Goal: Information Seeking & Learning: Find contact information

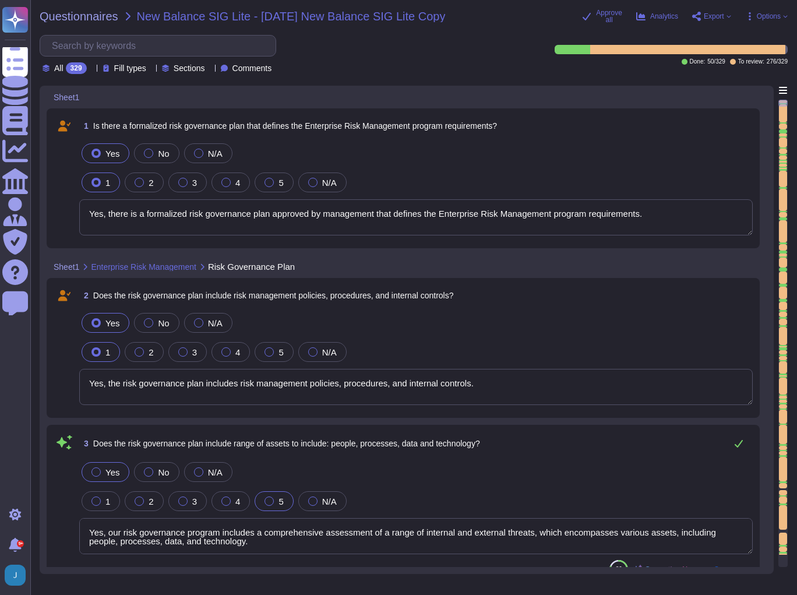
type textarea "Yes, there is a formalized risk governance plan approved by management that def…"
type textarea "Yes, the risk governance plan includes risk management policies, procedures, an…"
type textarea "Yes, our risk governance program includes a comprehensive assessment of a range…"
type textarea "Yes, Sectigo has adopted a formalized risk assessment process that identifies, …"
type textarea "Yes, Sectigo has a defined process to identify and manage the risk response and…"
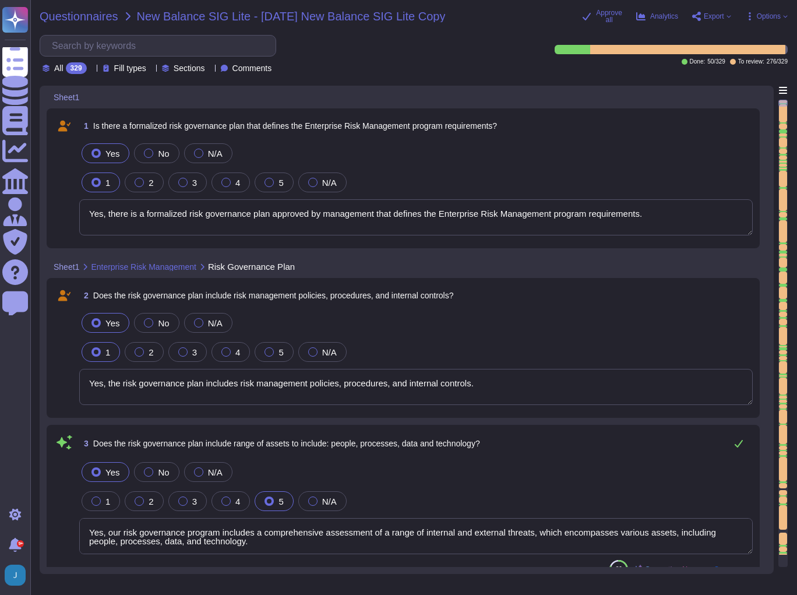
click at [65, 13] on span "Questionnaires" at bounding box center [79, 16] width 79 height 12
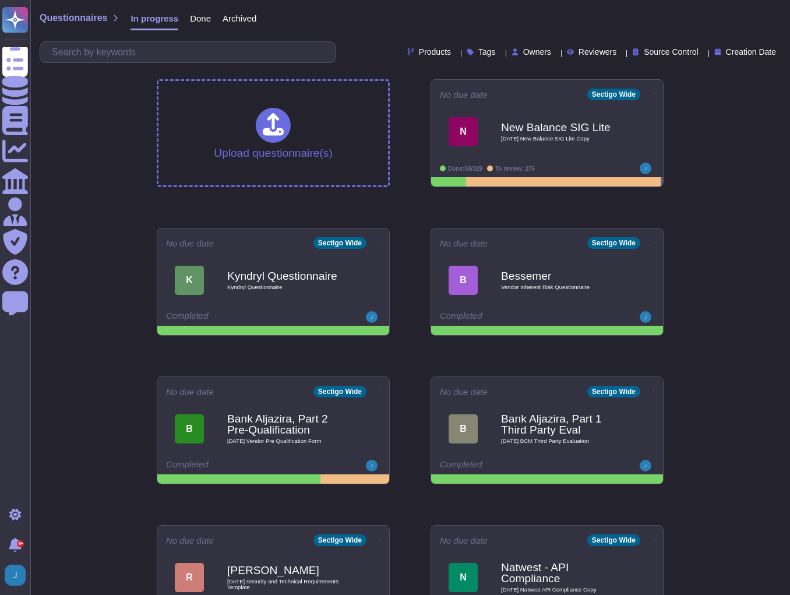
click at [195, 14] on span "Done" at bounding box center [200, 18] width 21 height 9
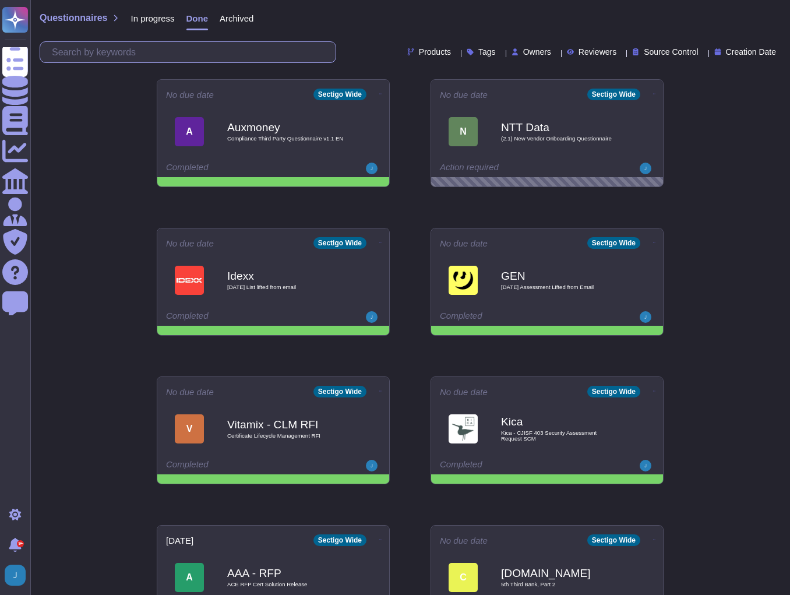
click at [183, 47] on input "text" at bounding box center [191, 52] width 290 height 20
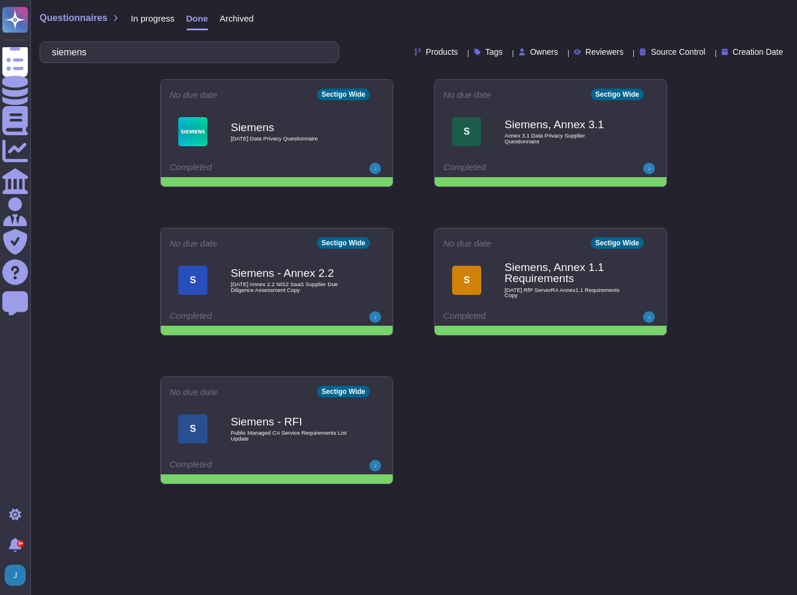
type input "siemens"
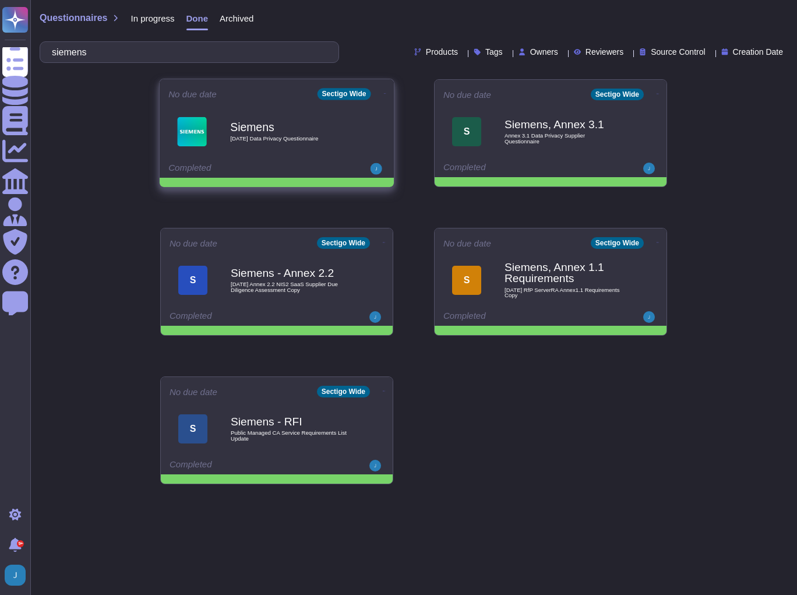
click at [384, 94] on icon at bounding box center [385, 93] width 2 height 3
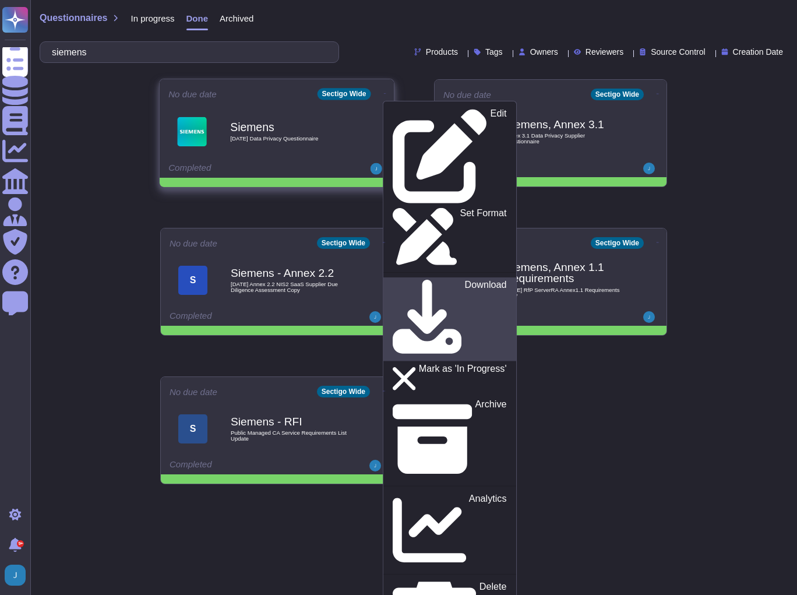
click at [465, 280] on p "Download" at bounding box center [486, 319] width 42 height 79
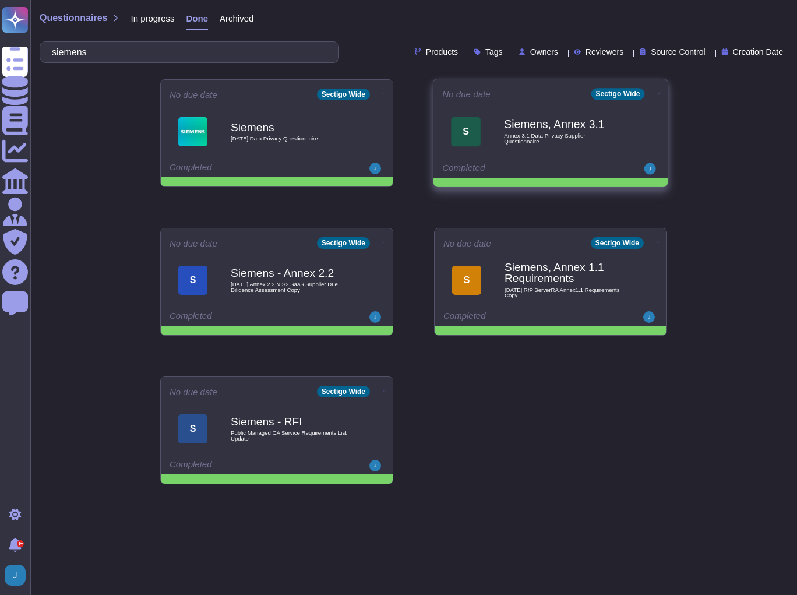
click at [510, 128] on b "Siemens, Annex 3.1" at bounding box center [563, 124] width 118 height 11
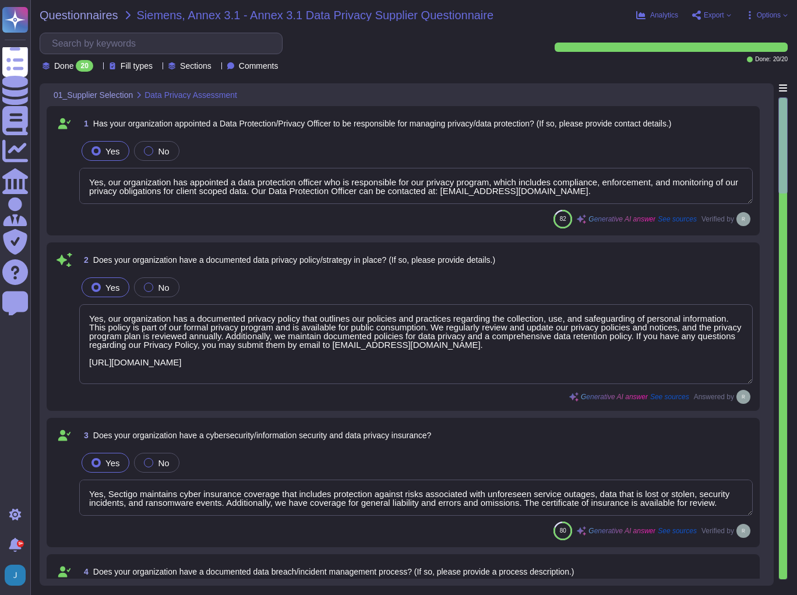
type textarea "Yes, our organization has appointed a data protection officer who is responsibl…"
type textarea "Yes, our organization has a documented privacy policy that outlines our policie…"
type textarea "Yes, Sectigo maintains cyber insurance coverage that includes protection agains…"
type textarea "Yes, our organization has a documented incident management process in place, wh…"
click at [715, 19] on span "Export" at bounding box center [711, 14] width 39 height 9
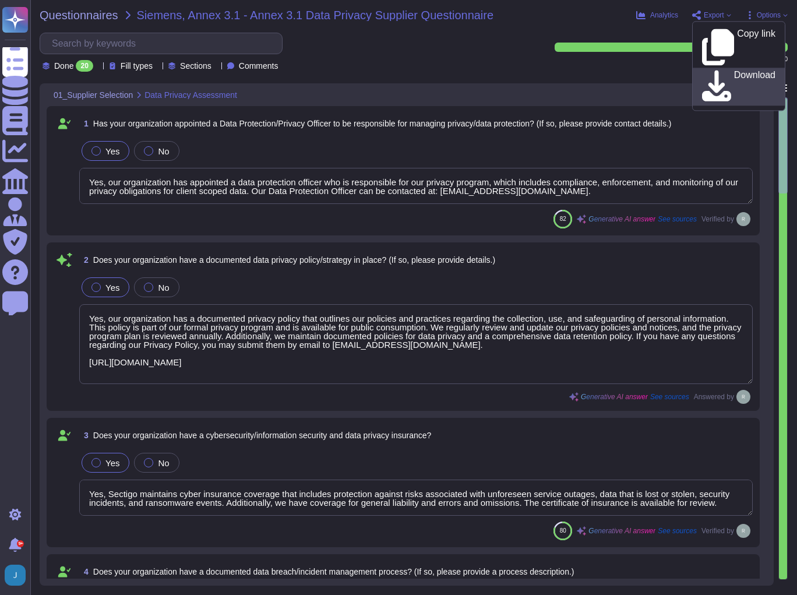
click at [734, 71] on p "Download" at bounding box center [754, 87] width 41 height 33
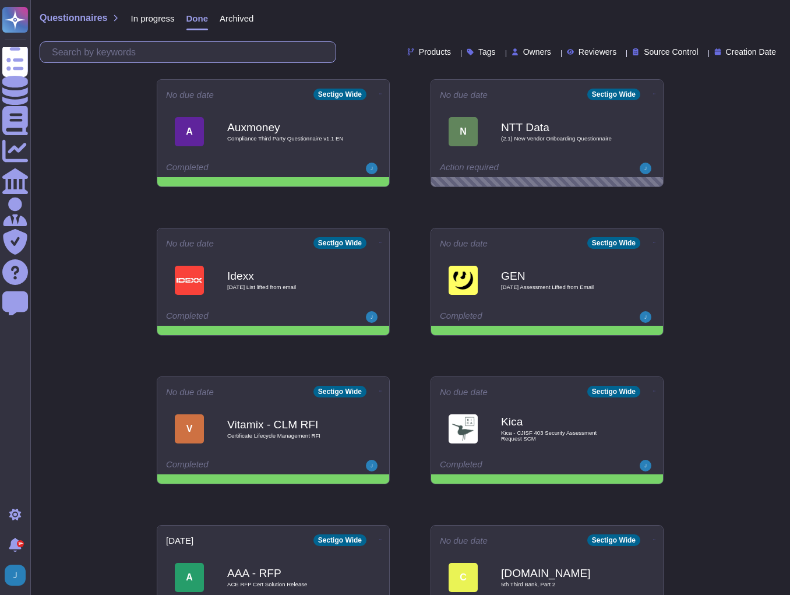
click at [152, 50] on input "text" at bounding box center [191, 52] width 290 height 20
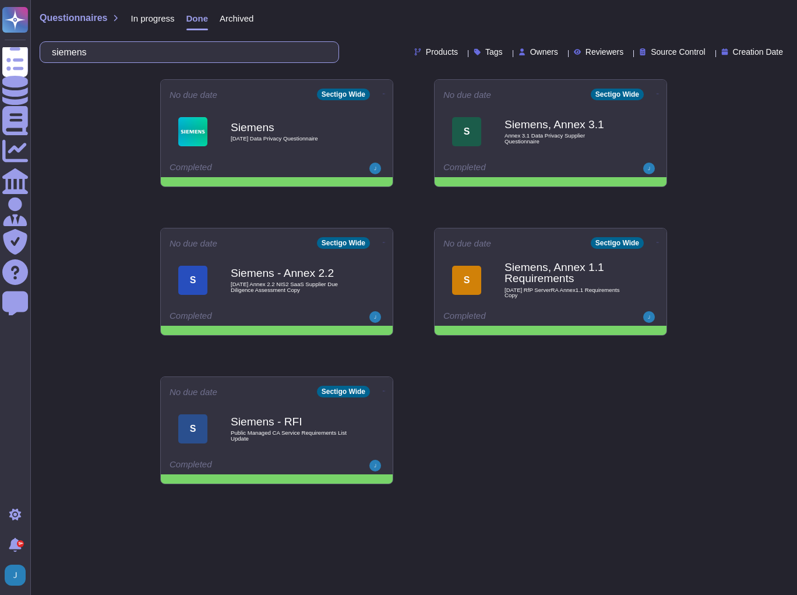
type input "siemens"
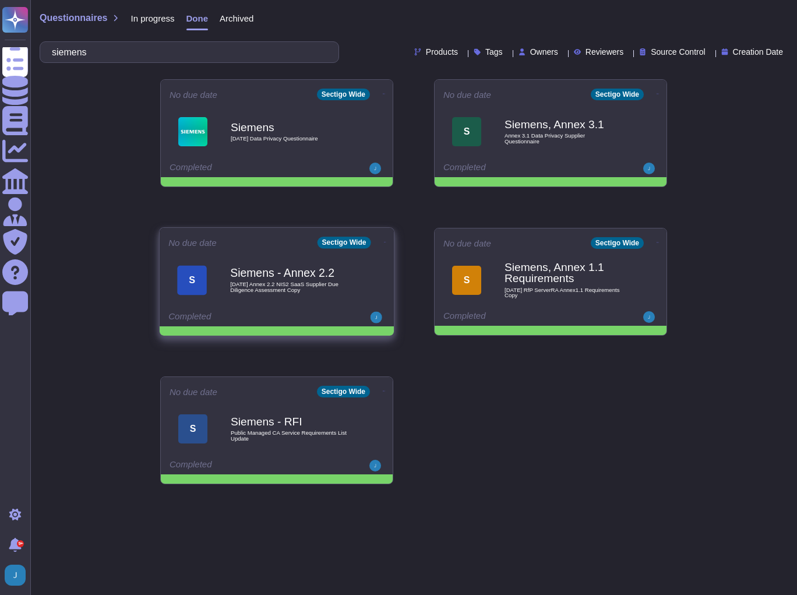
click at [384, 241] on icon at bounding box center [385, 242] width 2 height 3
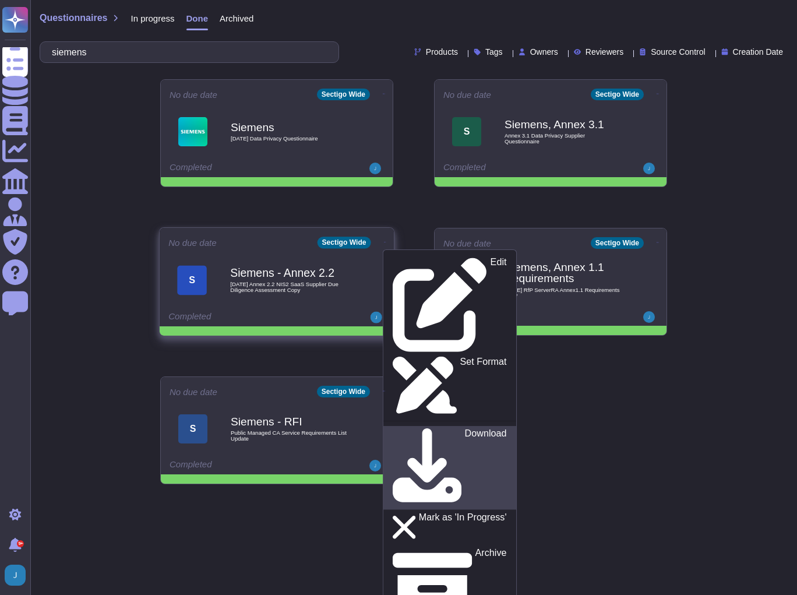
click at [465, 429] on p "Download" at bounding box center [486, 468] width 42 height 79
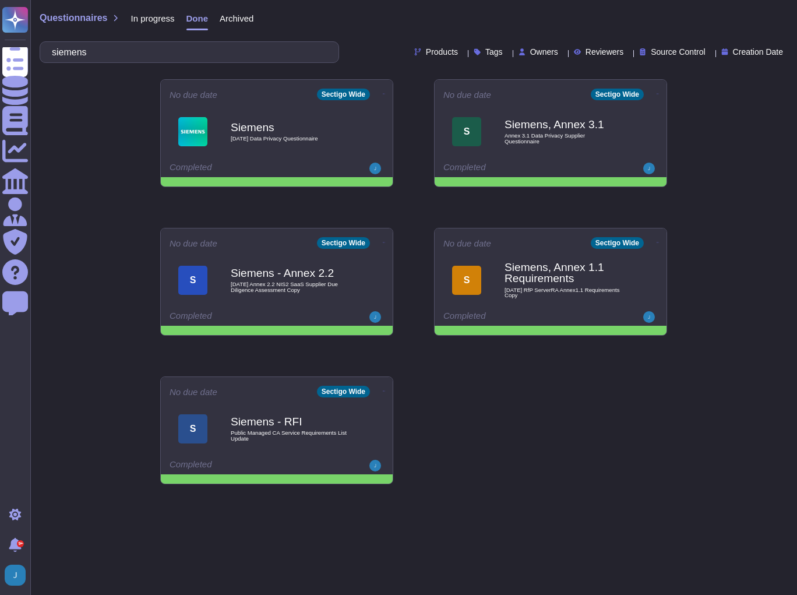
click at [567, 483] on div "No due date Sectigo Wide Siemens [DATE] Data Privacy Questionnaire Completed No…" at bounding box center [414, 282] width 526 height 424
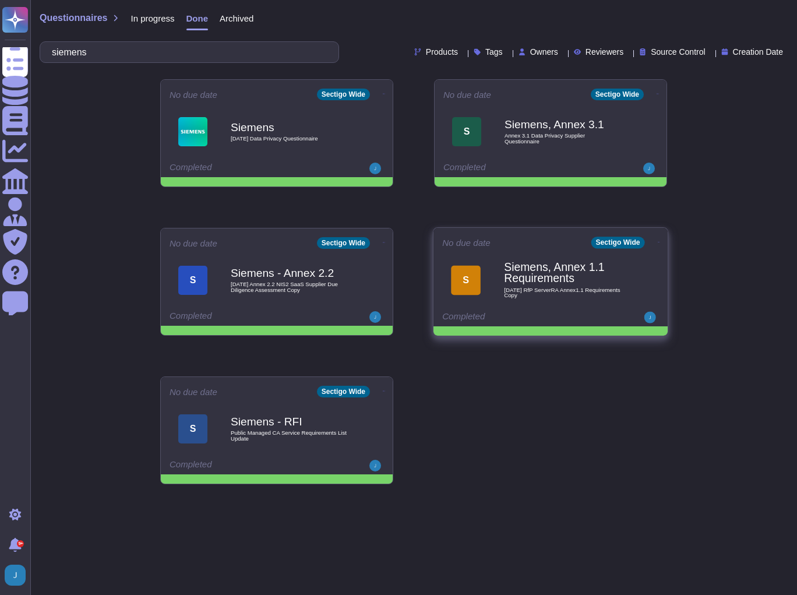
click at [657, 235] on span at bounding box center [659, 241] width 5 height 12
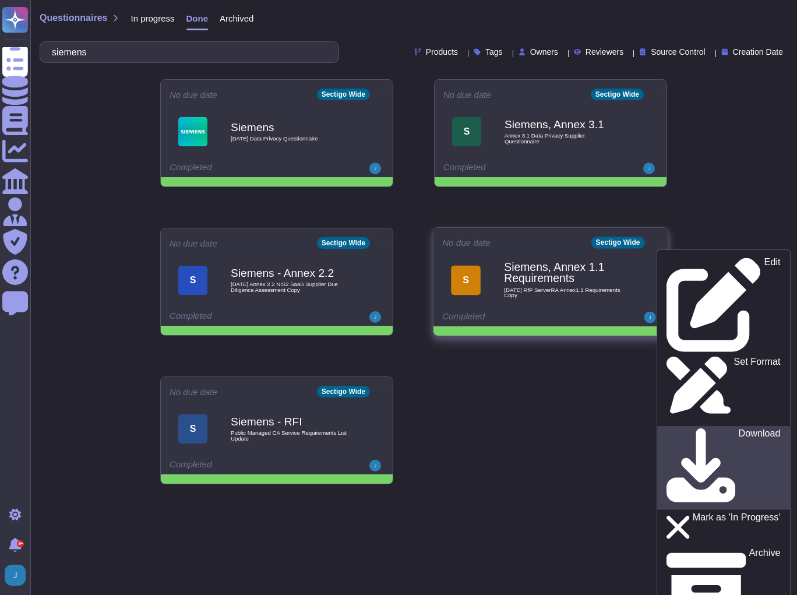
click at [739, 429] on p "Download" at bounding box center [760, 468] width 42 height 79
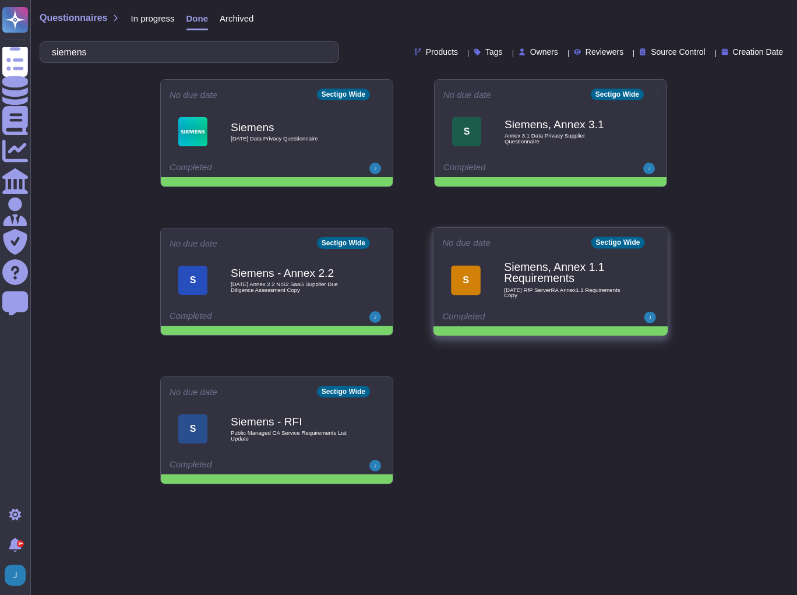
click at [547, 300] on div "Siemens, Annex 1.1 Requirements [DATE] RfP ServerRA Annex1.1 Requirements Copy" at bounding box center [563, 279] width 118 height 47
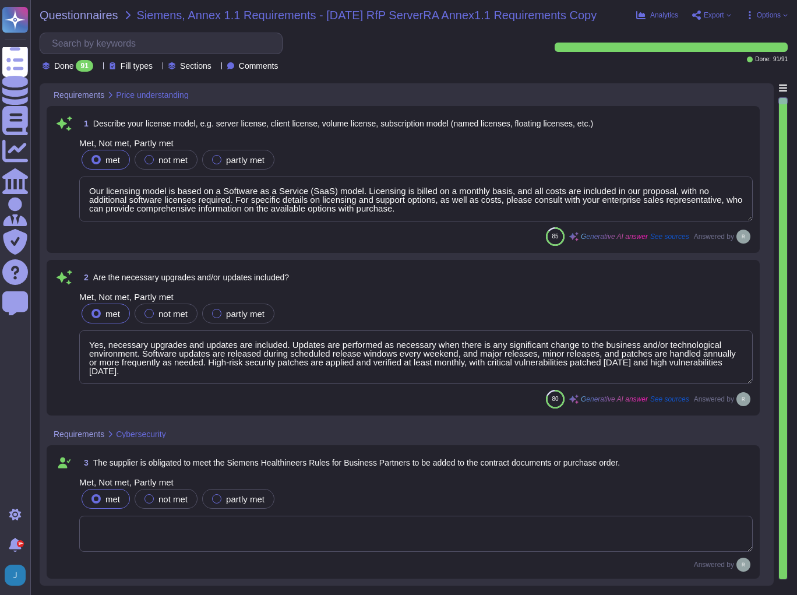
type textarea "Our licensing model is based on a Software as a Service (SaaS) model. Licensing…"
type textarea "Yes, necessary upgrades and updates are included. Updates are performed as nece…"
type textarea "Contract markups have been provided with this proposal."
type textarea "Sectigo complies with the General Data Protection Regulation (GDPR) of the EU. …"
click at [703, 15] on span "Export" at bounding box center [711, 14] width 39 height 9
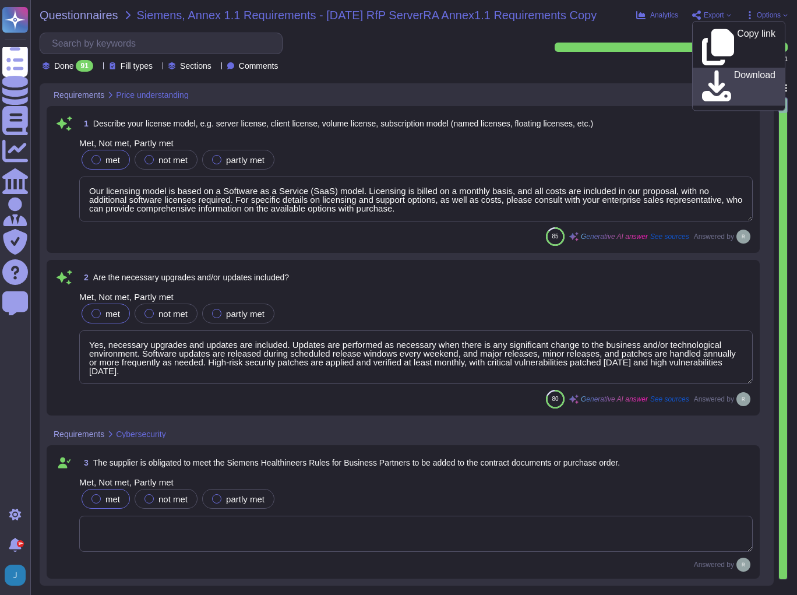
click at [734, 71] on p "Download" at bounding box center [754, 87] width 41 height 33
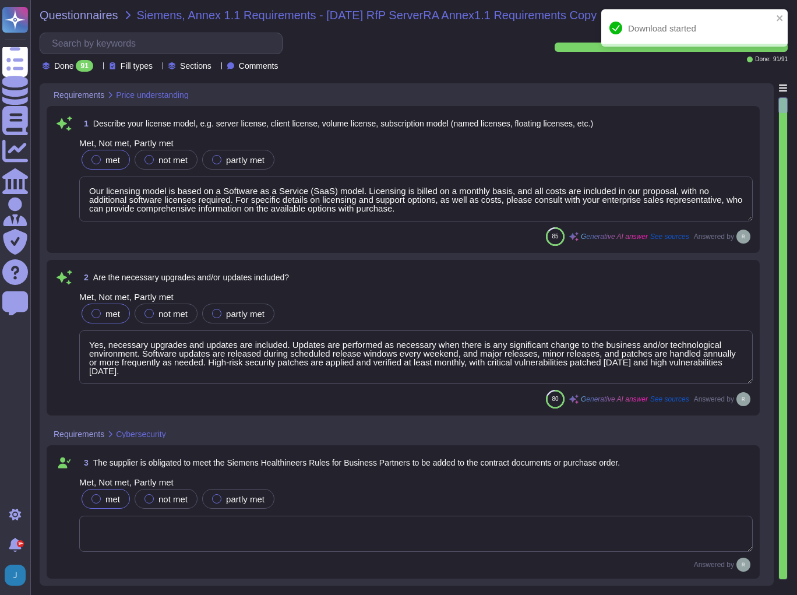
drag, startPoint x: 513, startPoint y: 65, endPoint x: 489, endPoint y: 64, distance: 23.4
click at [513, 65] on div "Done 91 Fill types Sections Comments" at bounding box center [284, 52] width 489 height 39
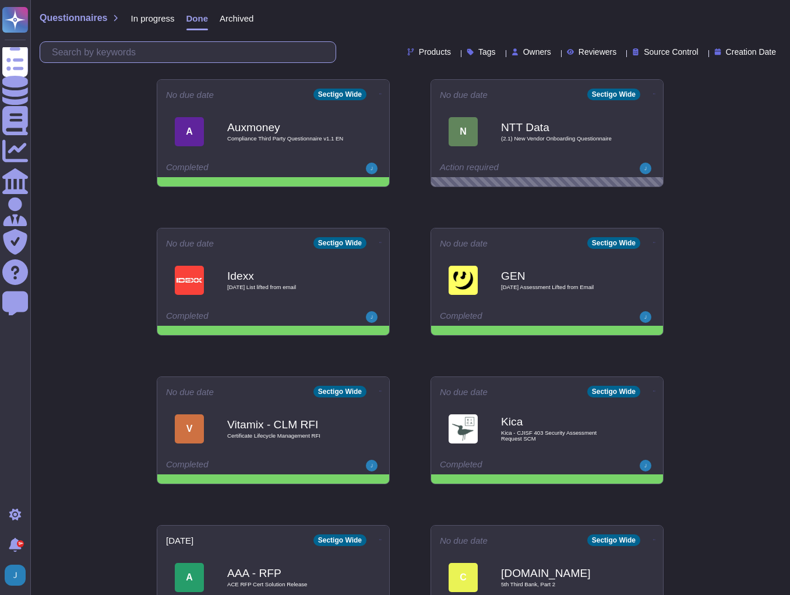
click at [147, 44] on input "text" at bounding box center [191, 52] width 290 height 20
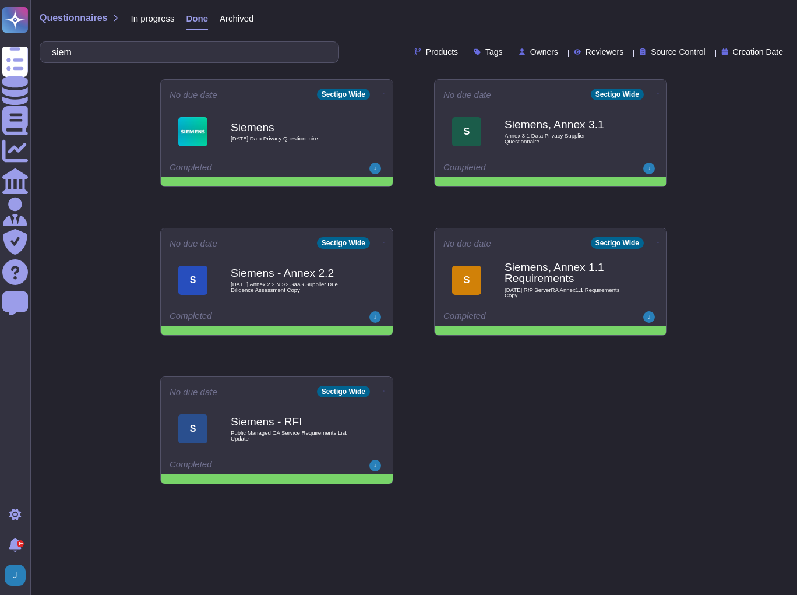
type input "siem"
click at [575, 407] on div "No due date Sectigo Wide Siemens [DATE] Data Privacy Questionnaire Completed No…" at bounding box center [414, 282] width 526 height 424
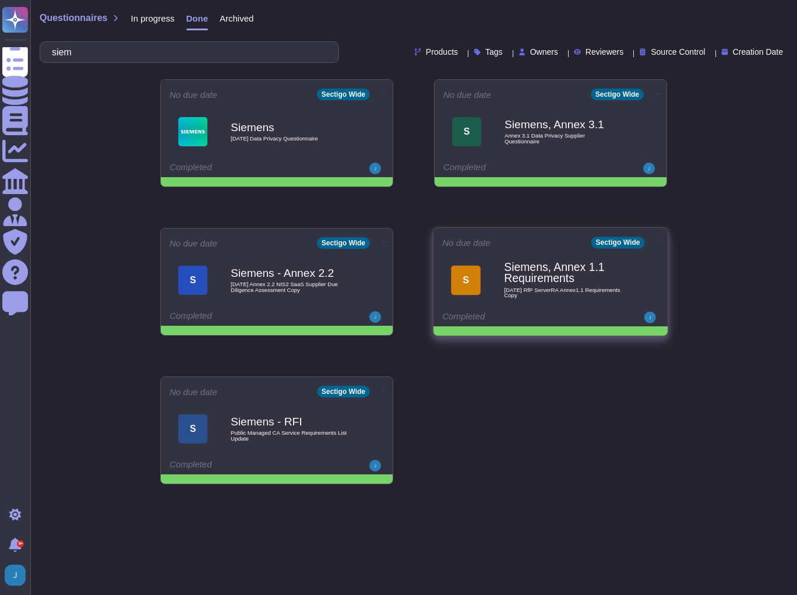
click at [540, 308] on div "S Siemens, Annex 1.1 Requirements [DATE] RfP ServerRA Annex1.1 Requirements Copy" at bounding box center [550, 280] width 217 height 59
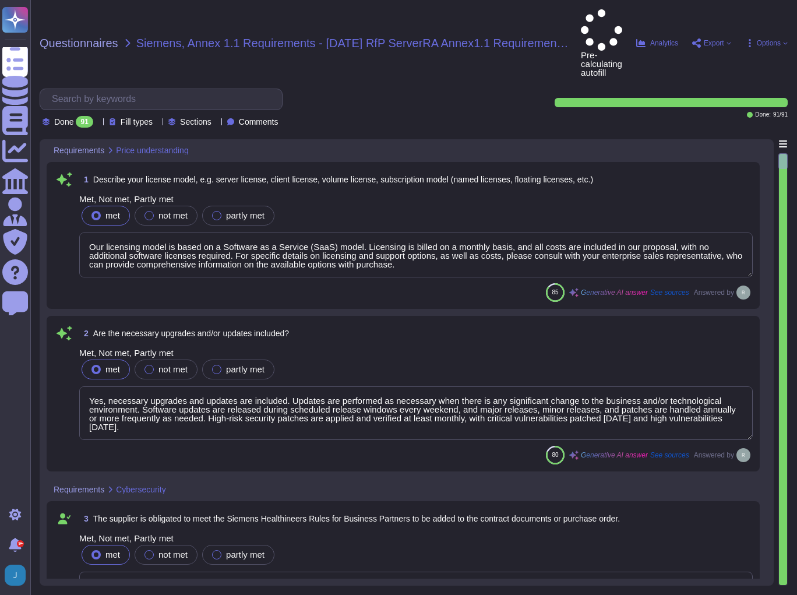
type textarea "Our licensing model is based on a Software as a Service (SaaS) model. Licensing…"
type textarea "Yes, necessary upgrades and updates are included. Updates are performed as nece…"
type textarea "Contract markups have been provided with this proposal."
type textarea "Sectigo complies with the General Data Protection Regulation (GDPR) of the EU. …"
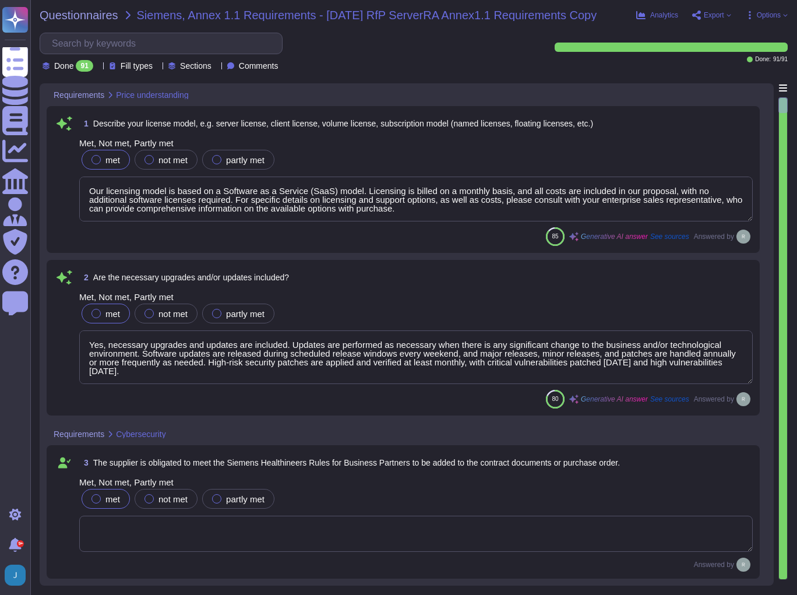
click at [238, 18] on span "Siemens, Annex 1.1 Requirements - [DATE] RfP ServerRA Annex1.1 Requirements Copy" at bounding box center [367, 15] width 460 height 12
click at [448, 82] on div "Questionnaires Siemens, Annex 1.1 Requirements - [DATE] RfP ServerRA Annex1.1 R…" at bounding box center [413, 297] width 767 height 595
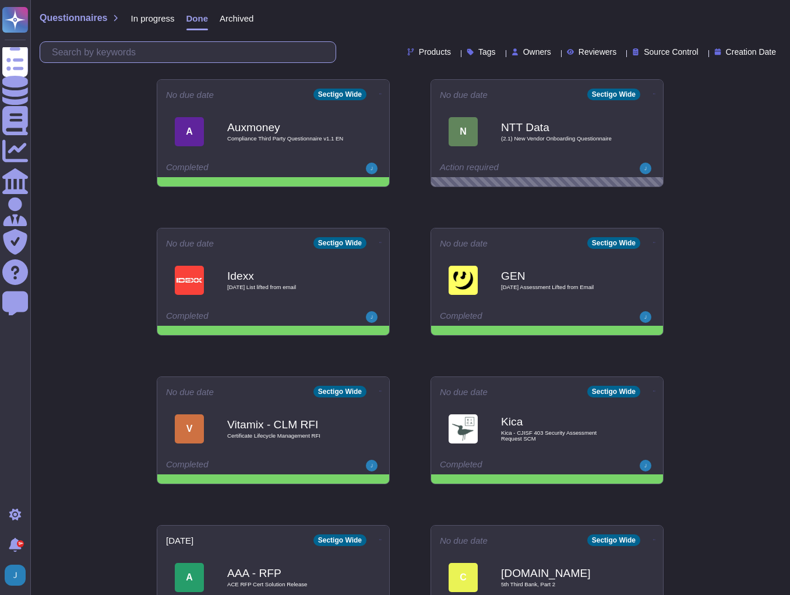
click at [105, 46] on input "text" at bounding box center [191, 52] width 290 height 20
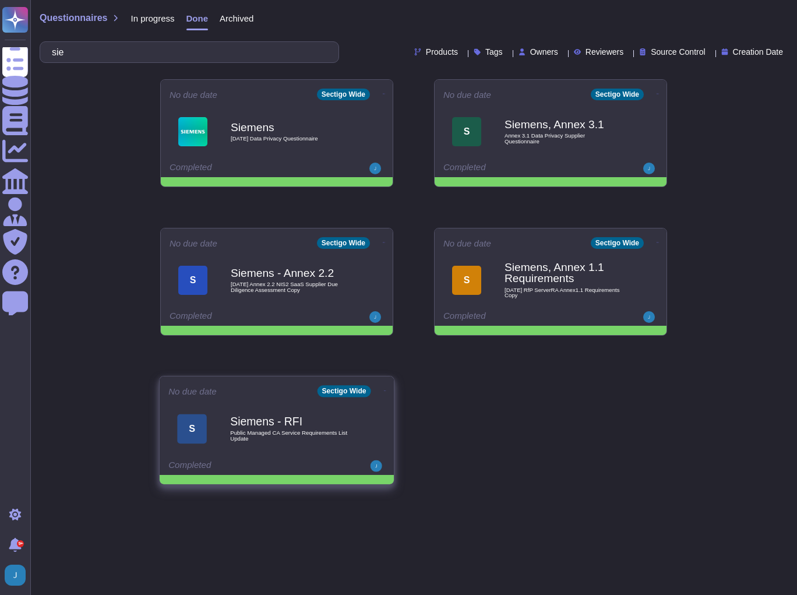
type input "sie"
click at [284, 423] on b "Siemens - RFI" at bounding box center [289, 421] width 118 height 11
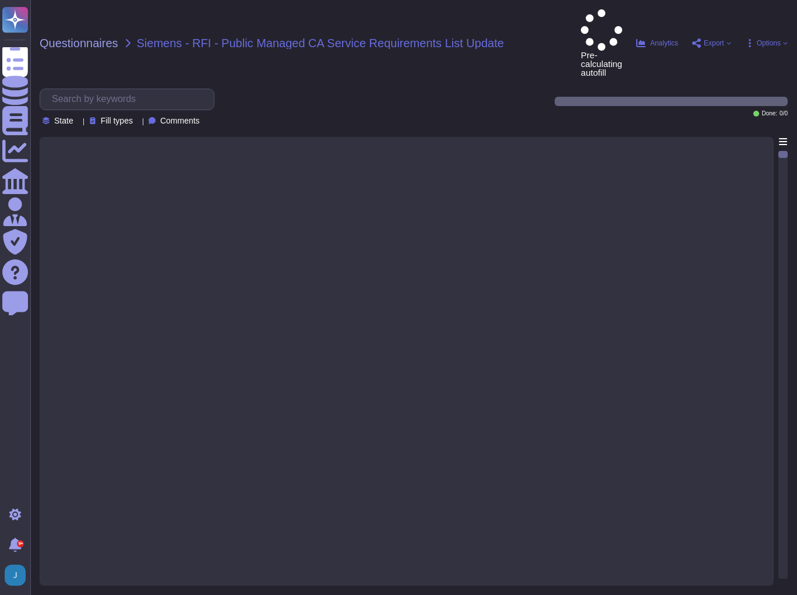
click at [284, 423] on div at bounding box center [407, 358] width 720 height 442
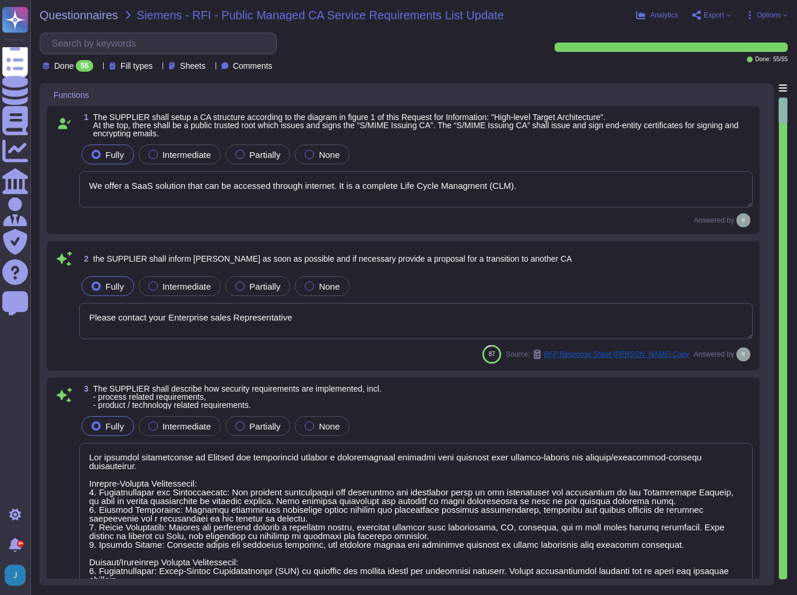
type textarea "We offer a SaaS solution that can be accessed through internet. It is a complet…"
type textarea "Please contact your Enterprise sales Representative"
type textarea "The security requirements at Sectigo are implemented through a comprehensive ap…"
type textarea "Sectigo is compliant with the latest S/MIME Baseline Requirements and holds sev…"
click at [703, 17] on span "Export" at bounding box center [711, 14] width 39 height 9
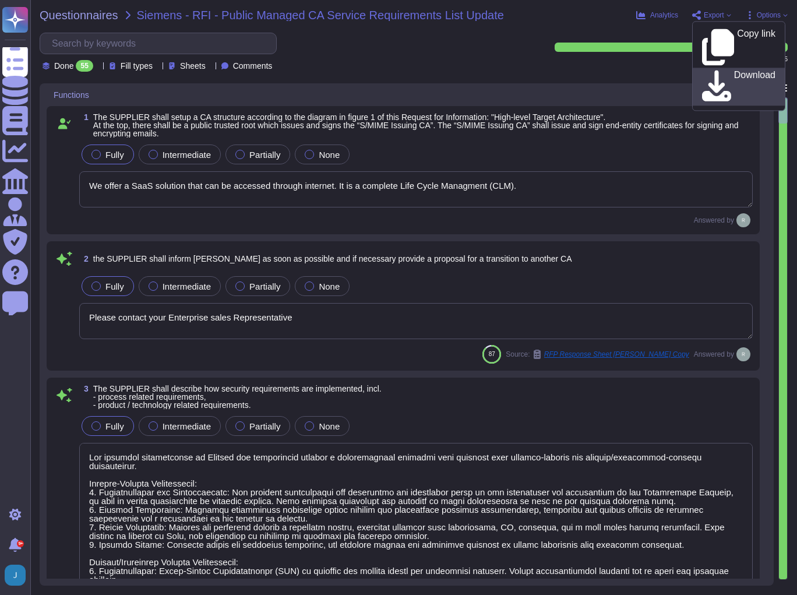
click at [703, 70] on icon at bounding box center [716, 86] width 29 height 33
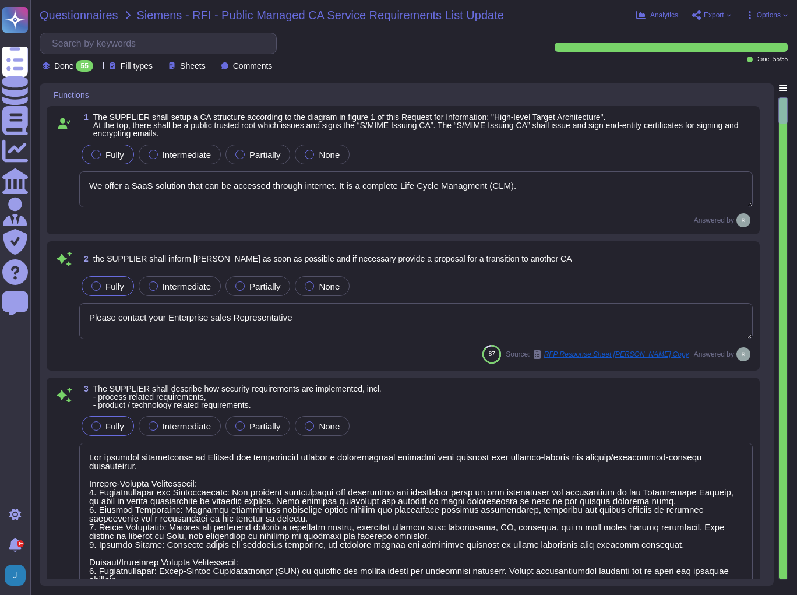
click at [55, 14] on span "Questionnaires" at bounding box center [79, 15] width 79 height 12
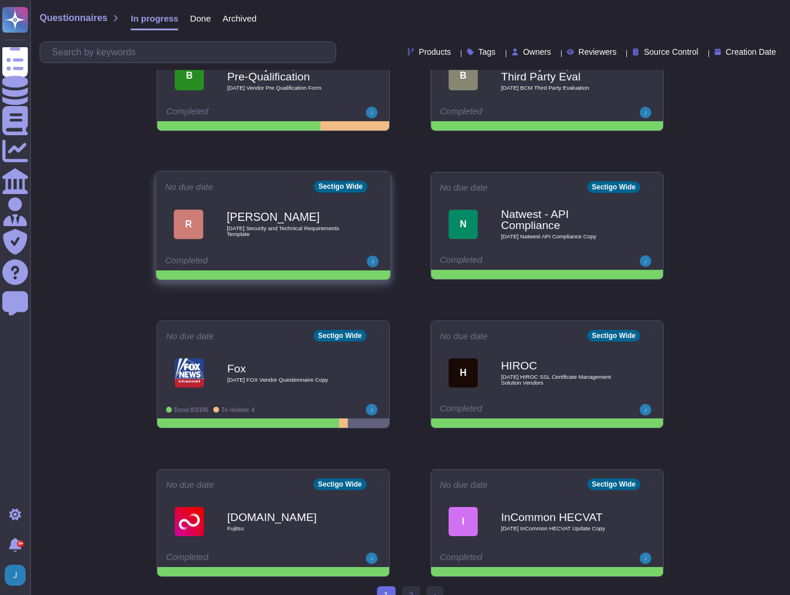
scroll to position [369, 0]
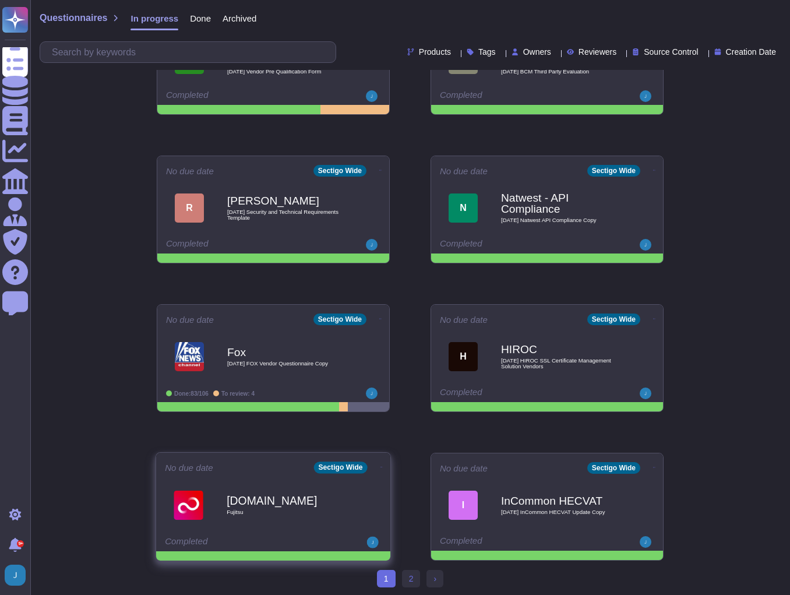
click at [277, 512] on span "Fujitsu" at bounding box center [286, 512] width 118 height 6
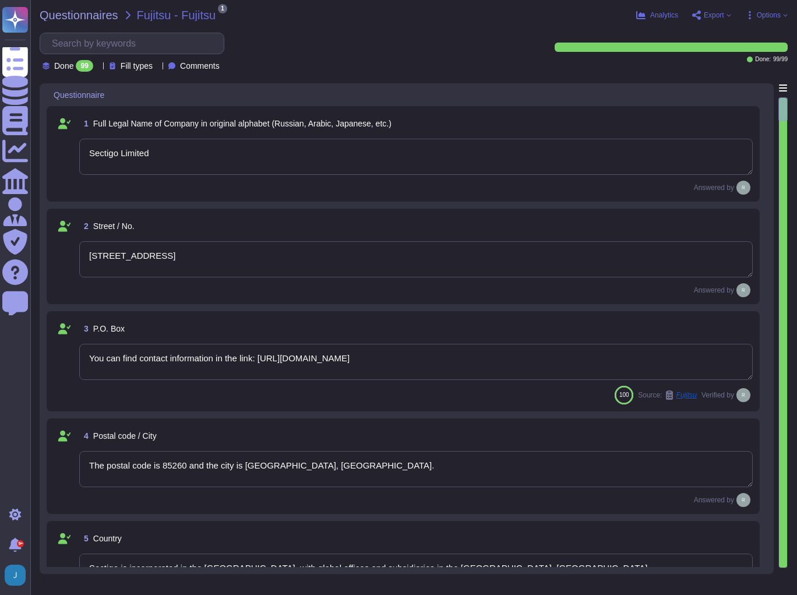
type textarea "Sectigo Limited"
type textarea "[STREET_ADDRESS]"
type textarea "You can find contact information in the link: [URL][DOMAIN_NAME]"
type textarea "The postal code is 85260 and the city is [GEOGRAPHIC_DATA], [GEOGRAPHIC_DATA]."
type textarea "Sectigo is incorporated in the [GEOGRAPHIC_DATA], with global offices and subsi…"
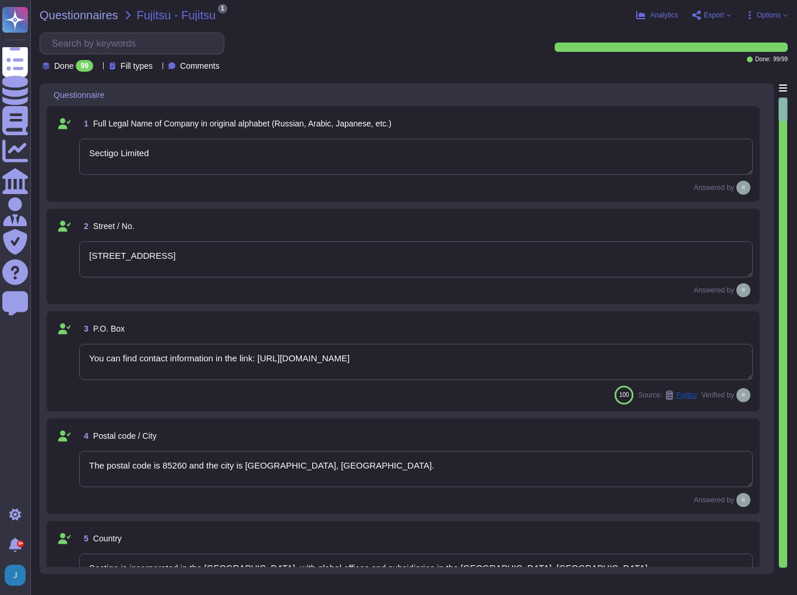
type textarea "The Company was established in [DATE]."
type textarea "The DUN & [PERSON_NAME] (D&B) Number for Sectigo is 220567130."
type textarea "Sectigo is a privately held company."
click at [713, 14] on span "Export" at bounding box center [714, 15] width 20 height 7
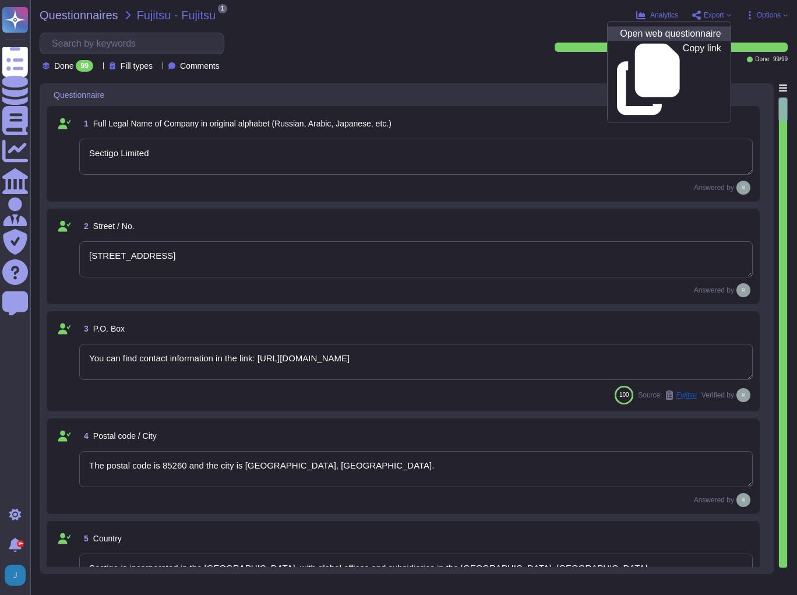
click at [629, 35] on p "Open web questionnaire" at bounding box center [670, 33] width 101 height 9
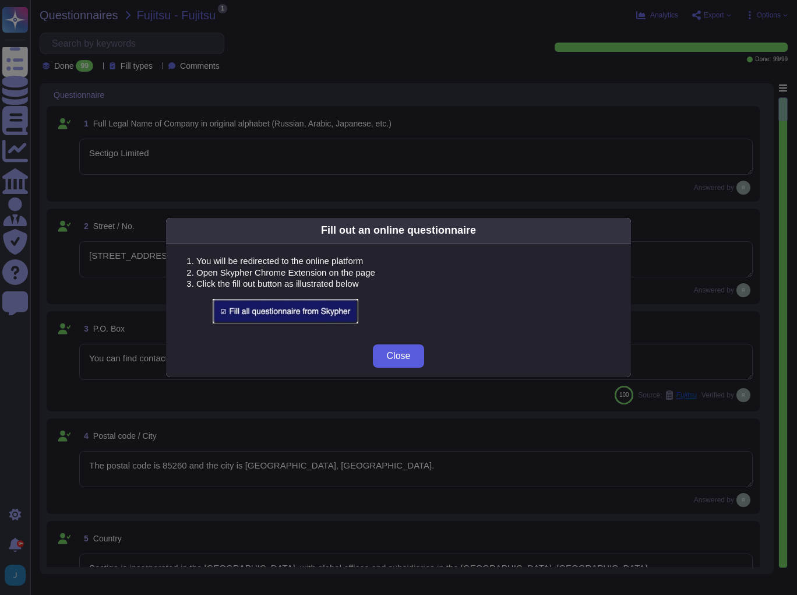
click at [406, 362] on button "Close" at bounding box center [399, 355] width 52 height 23
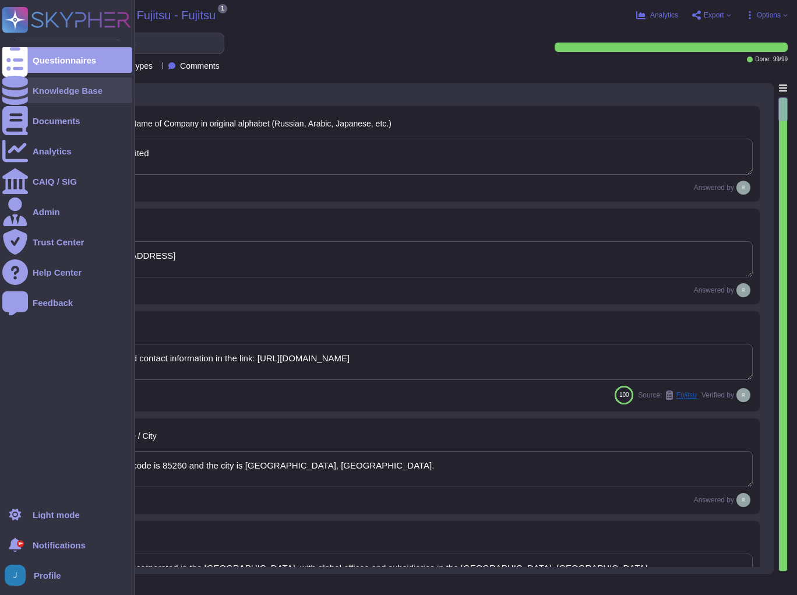
click at [65, 91] on div "Knowledge Base" at bounding box center [68, 90] width 70 height 9
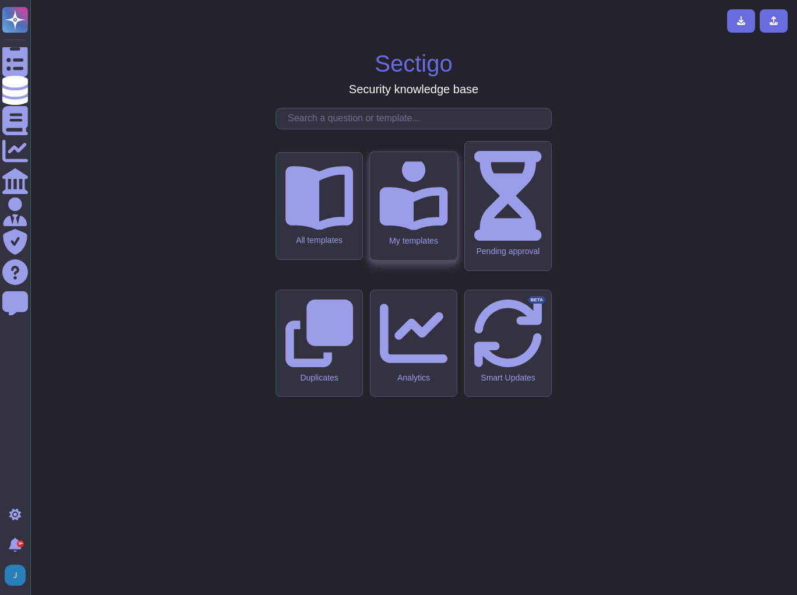
click at [425, 230] on icon at bounding box center [413, 195] width 68 height 68
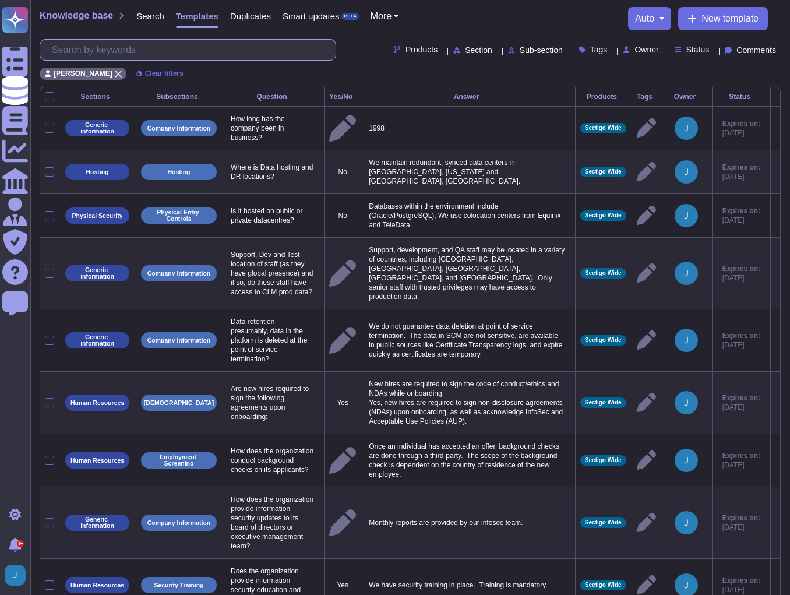
click at [166, 53] on input "text" at bounding box center [191, 50] width 290 height 20
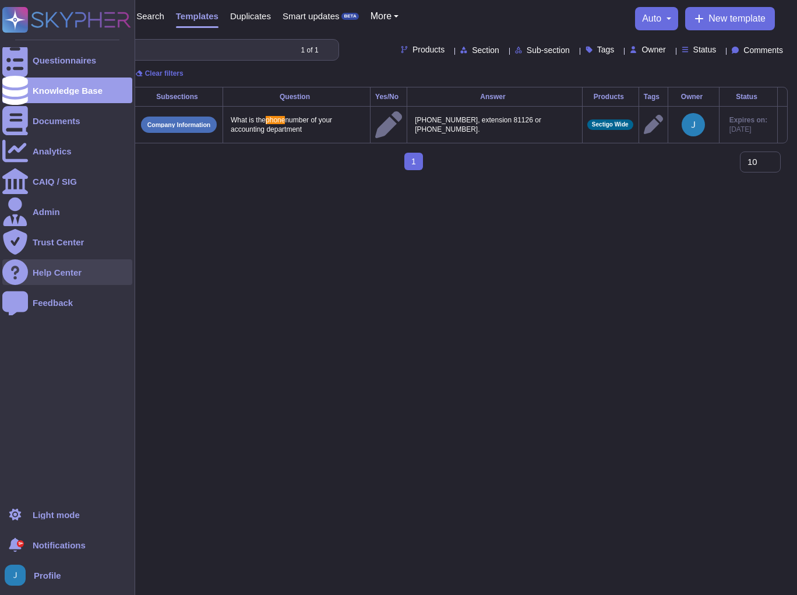
type input "phone"
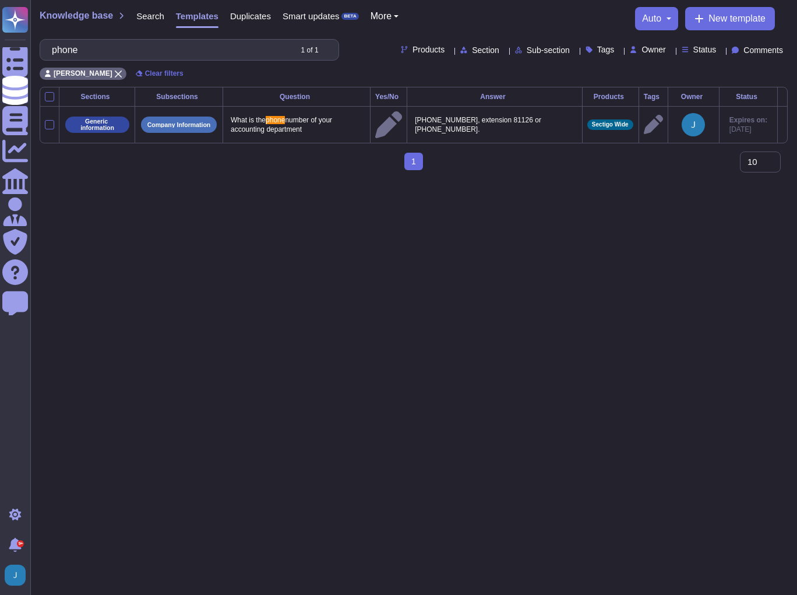
click at [73, 19] on span "Knowledge base" at bounding box center [76, 15] width 73 height 9
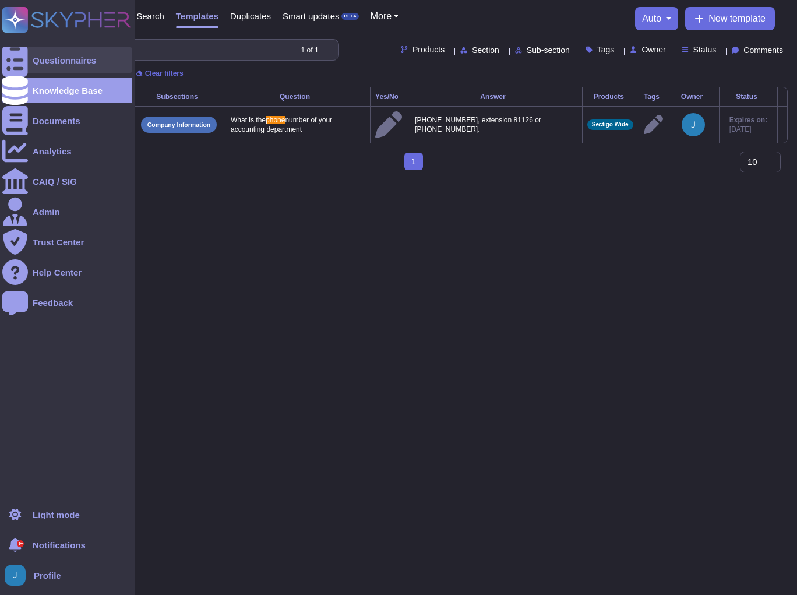
click at [27, 59] on div at bounding box center [15, 60] width 26 height 26
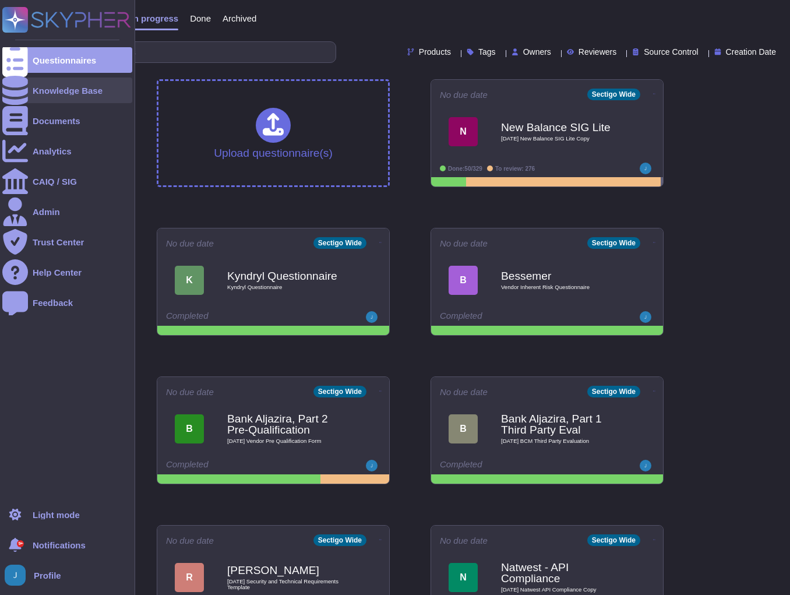
click at [48, 92] on div "Knowledge Base" at bounding box center [68, 90] width 70 height 9
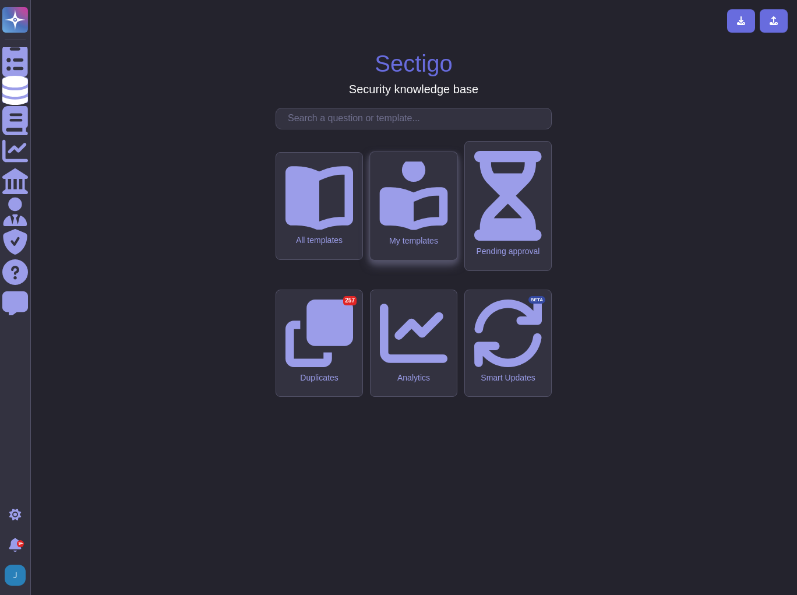
click at [406, 246] on div "My templates" at bounding box center [413, 241] width 68 height 10
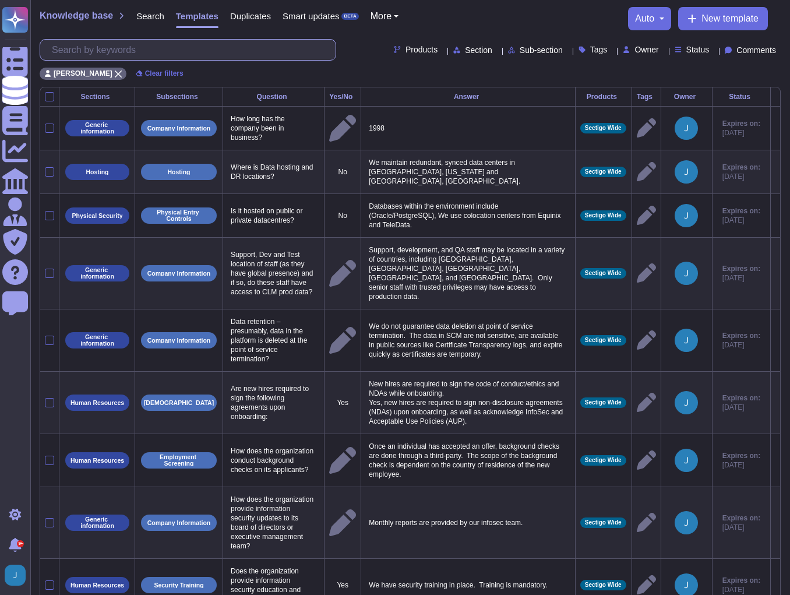
click at [163, 56] on input "text" at bounding box center [191, 50] width 290 height 20
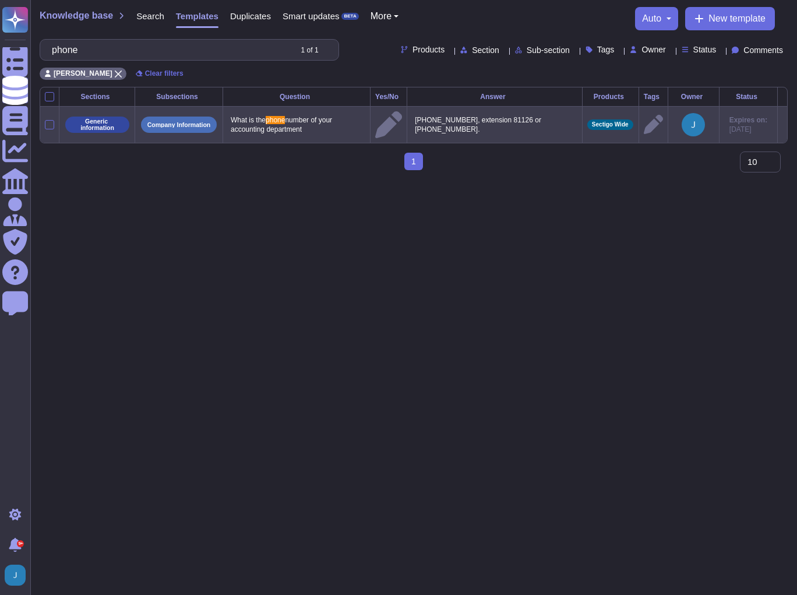
type input "phone"
drag, startPoint x: 473, startPoint y: 118, endPoint x: 418, endPoint y: 118, distance: 54.8
click at [418, 118] on p "[PHONE_NUMBER], extension 81126 or [PHONE_NUMBER]." at bounding box center [494, 124] width 165 height 24
type textarea "[PHONE_NUMBER], extension 81126 or [PHONE_NUMBER]."
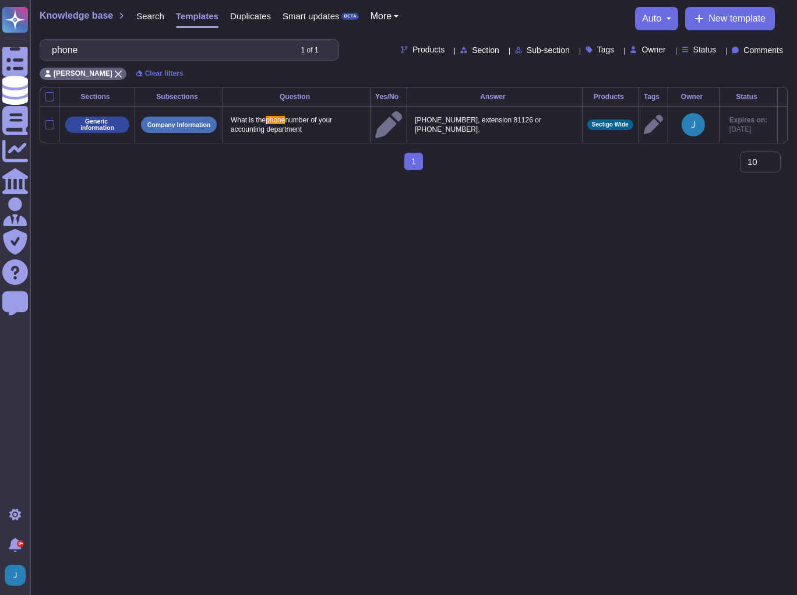
drag, startPoint x: 178, startPoint y: 284, endPoint x: 167, endPoint y: 287, distance: 10.7
click at [176, 179] on html "Questionnaires Knowledge Base Documents Analytics CAIQ / SIG Admin Trust Center…" at bounding box center [398, 89] width 797 height 179
